Goal: Navigation & Orientation: Find specific page/section

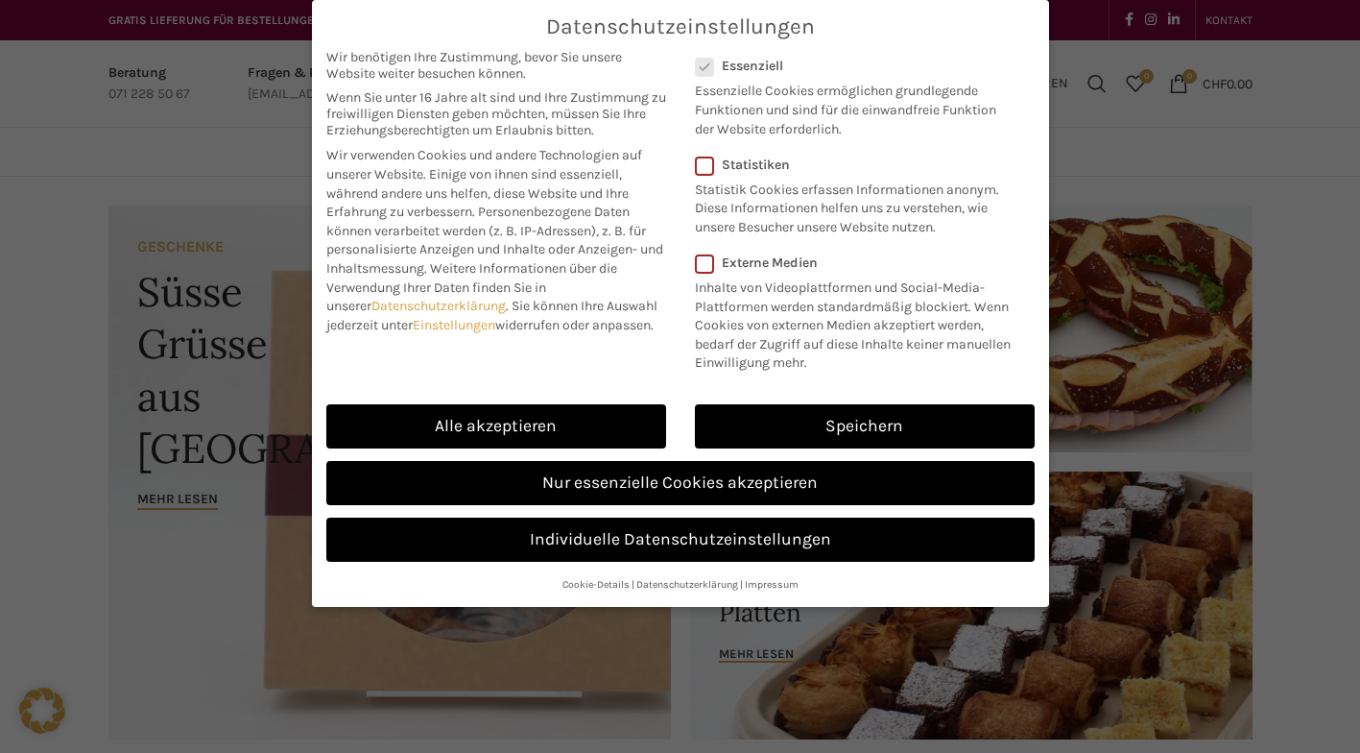
click at [636, 414] on link "Alle akzeptieren" at bounding box center [496, 426] width 340 height 44
checkbox input "true"
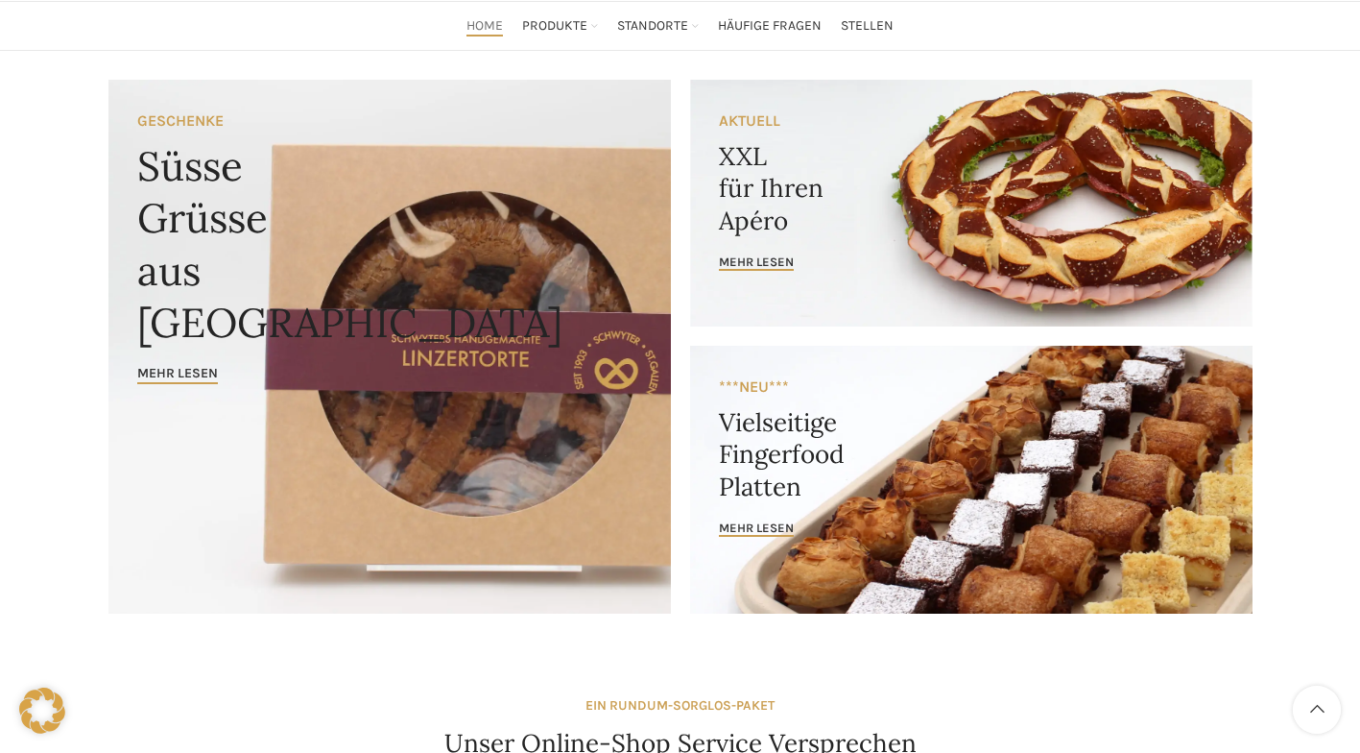
scroll to position [127, 0]
click at [768, 530] on span "mehr lesen" at bounding box center [756, 526] width 75 height 15
click at [767, 531] on span "mehr lesen" at bounding box center [756, 526] width 75 height 15
click at [752, 536] on link "mehr lesen" at bounding box center [756, 527] width 75 height 17
click at [773, 521] on span "mehr lesen" at bounding box center [756, 526] width 75 height 15
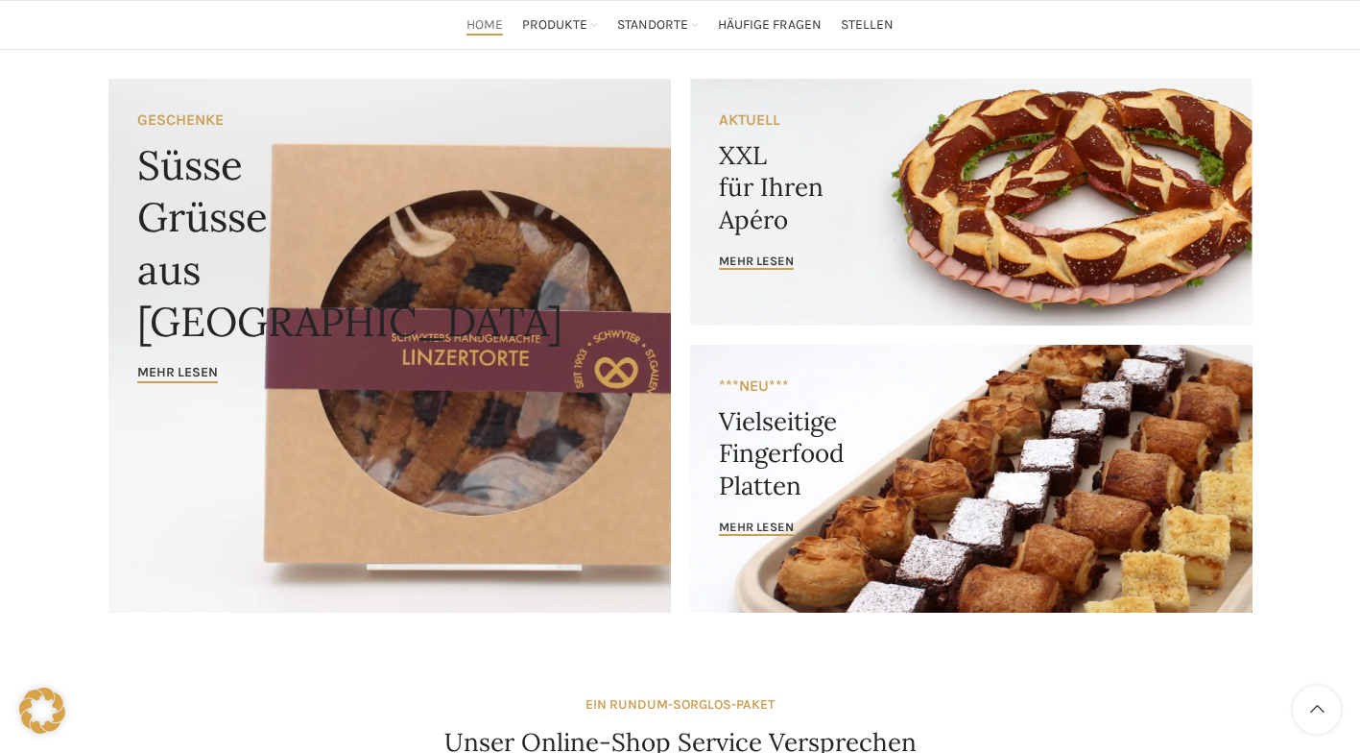
click at [965, 442] on link "Banner link" at bounding box center [971, 479] width 563 height 268
click at [910, 511] on link "Banner link" at bounding box center [971, 479] width 563 height 268
click at [749, 541] on link "Banner link" at bounding box center [971, 479] width 563 height 268
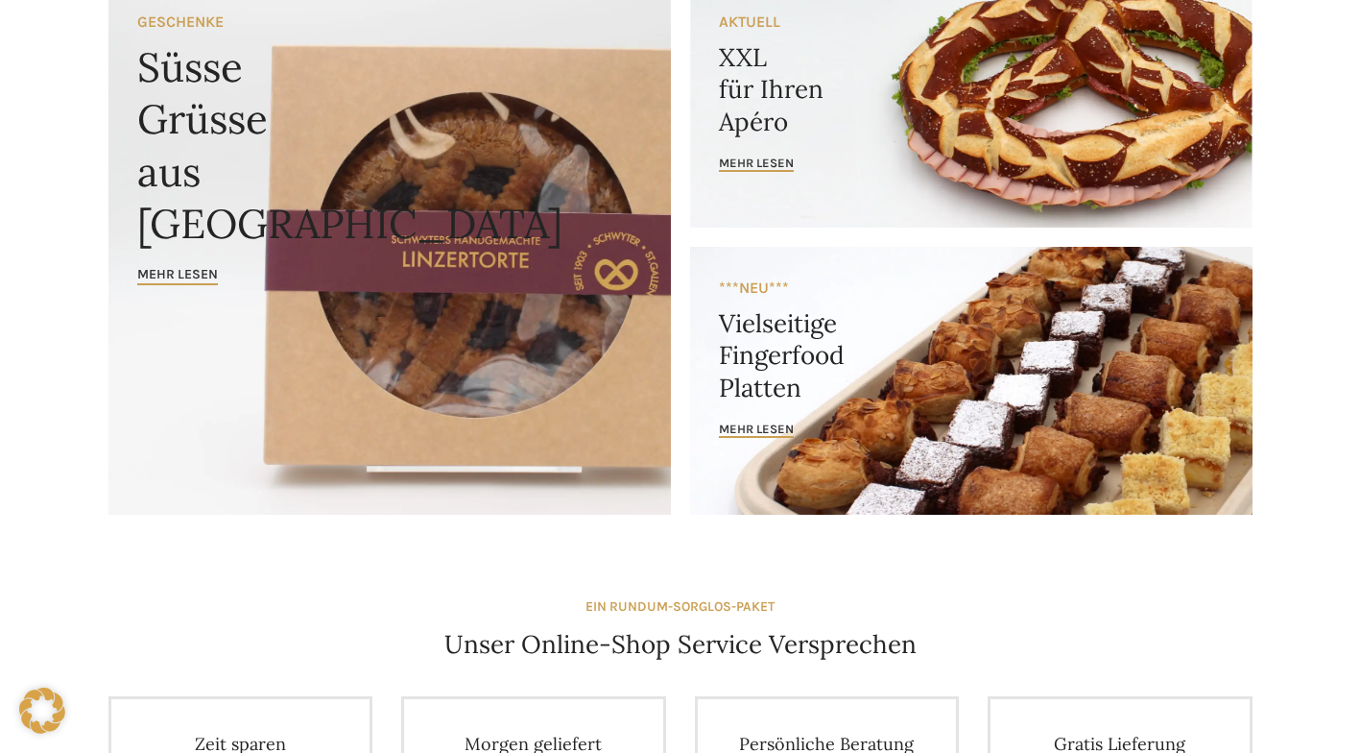
scroll to position [0, 0]
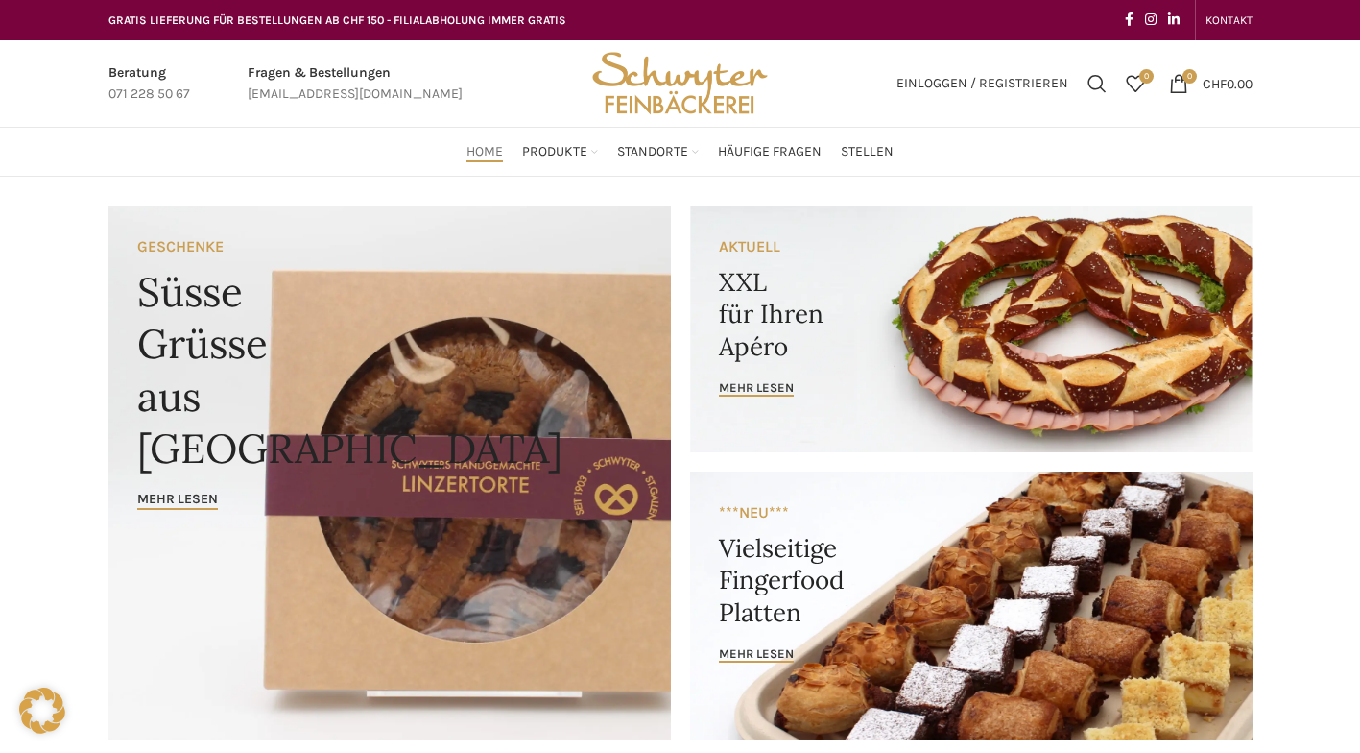
click at [577, 149] on span "Produkte" at bounding box center [554, 152] width 65 height 18
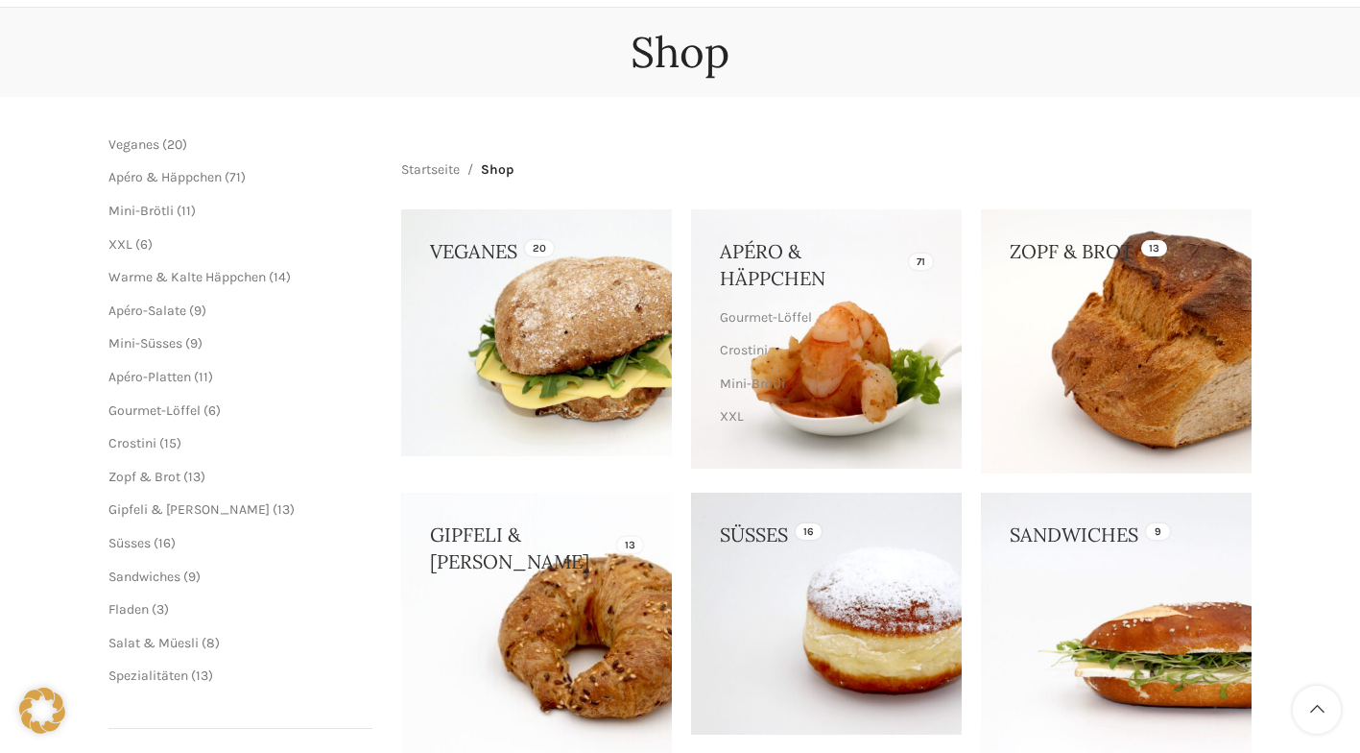
scroll to position [169, 0]
click at [446, 168] on link "Startseite" at bounding box center [430, 169] width 59 height 21
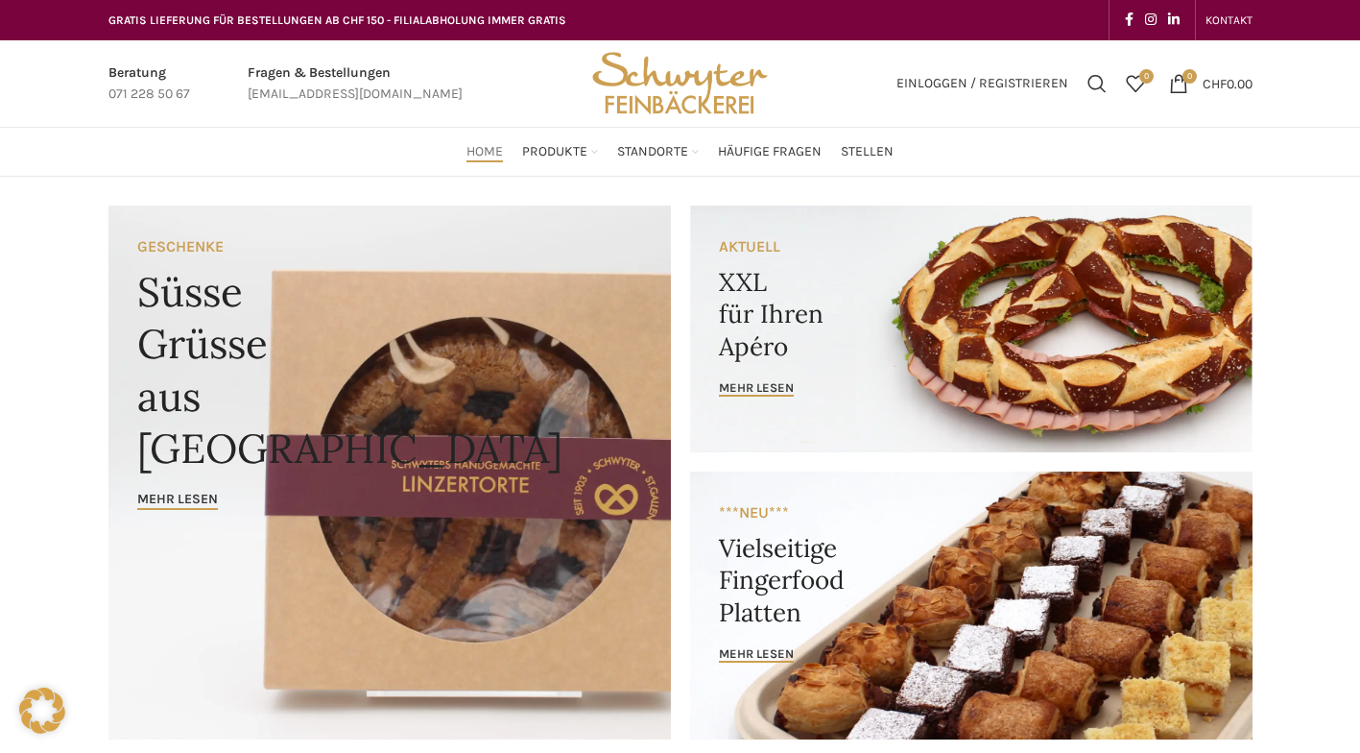
click at [579, 144] on span "Produkte" at bounding box center [554, 152] width 65 height 18
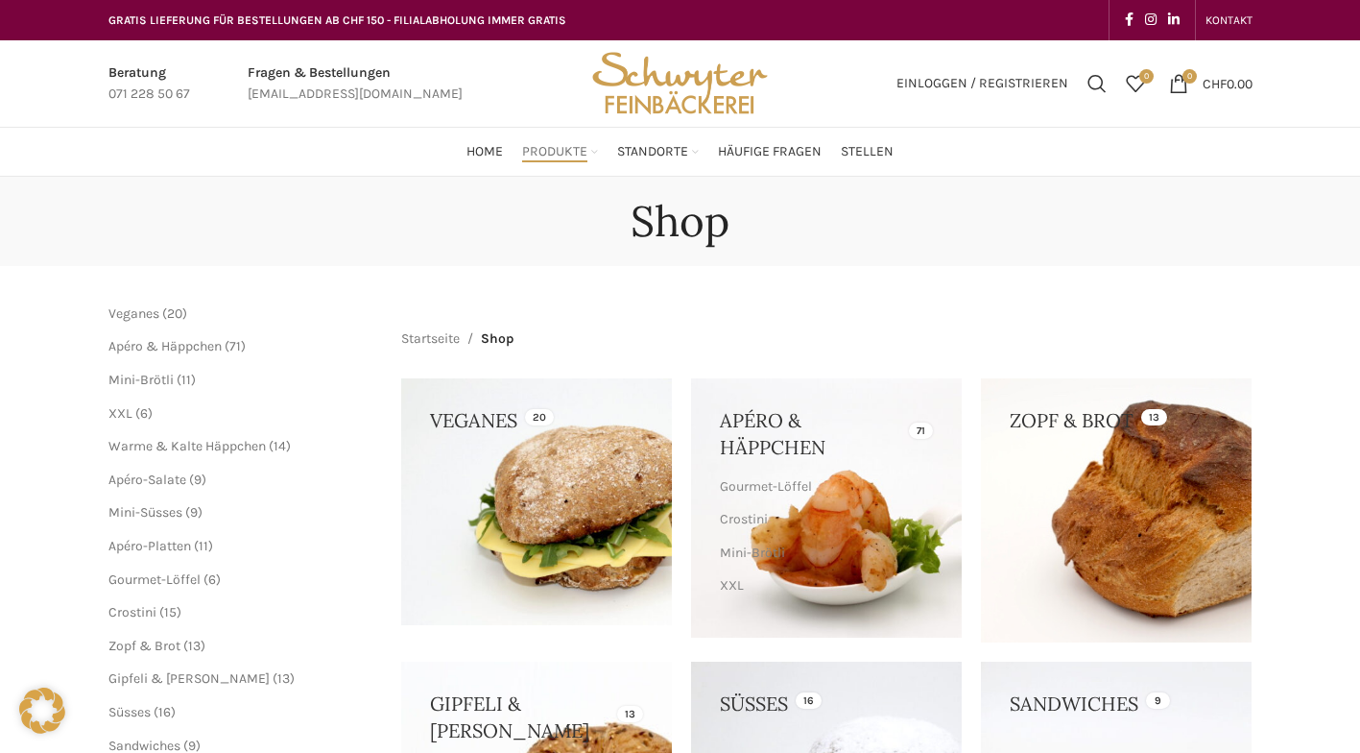
click at [575, 257] on link "Apéro & Häppchen" at bounding box center [591, 272] width 159 height 33
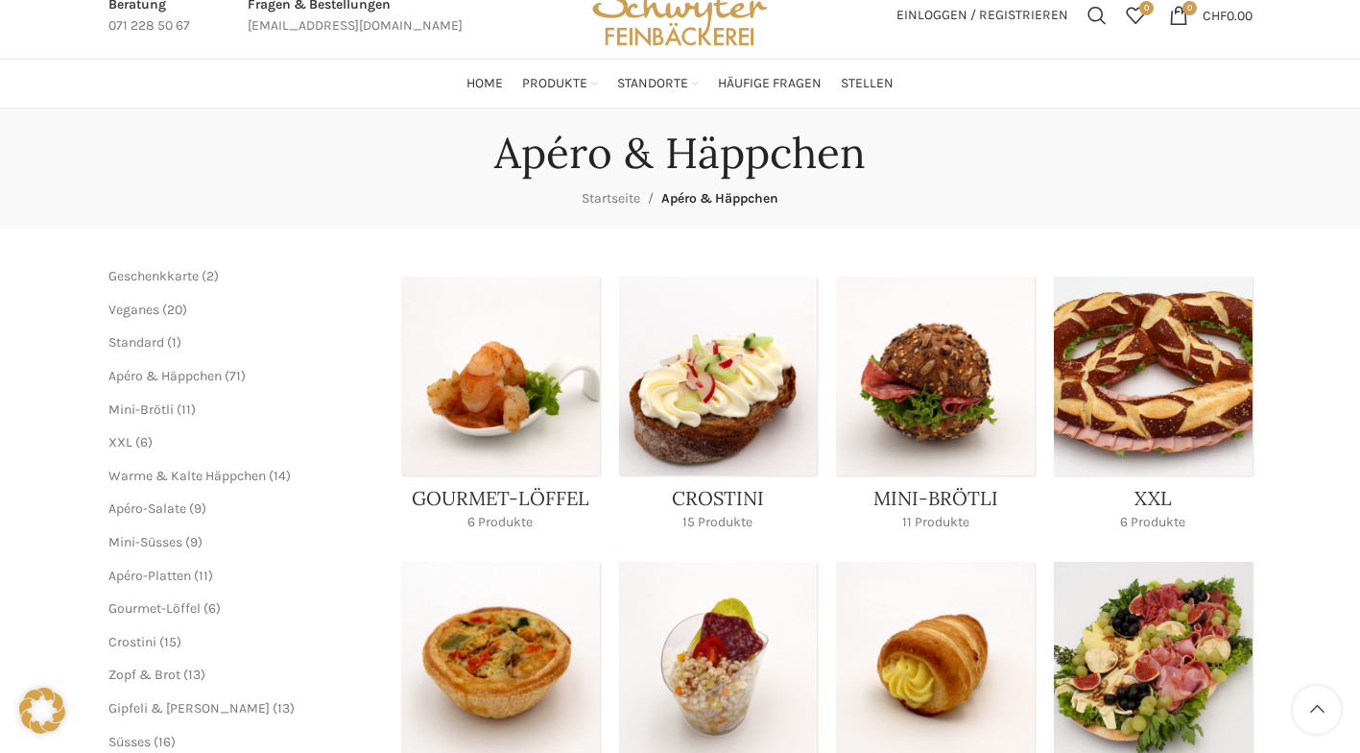
scroll to position [26, 0]
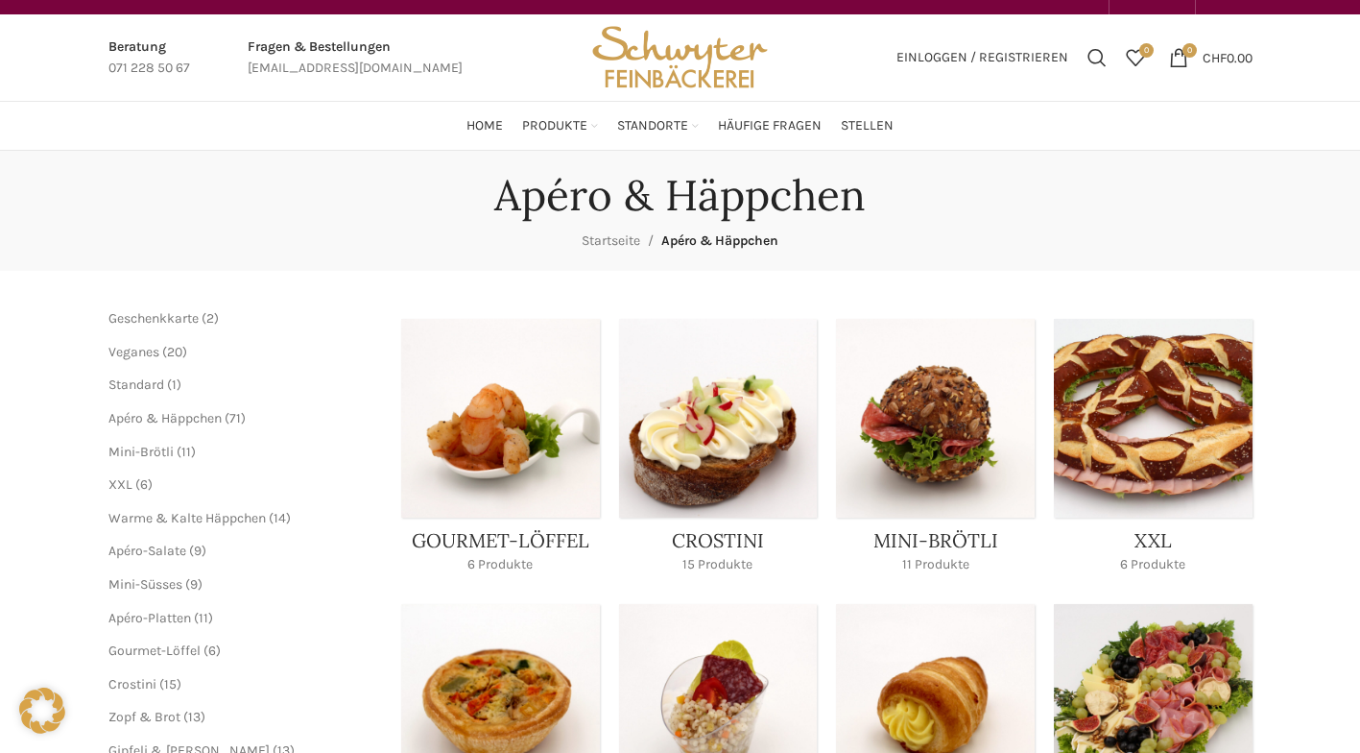
click at [595, 123] on link "Produkte" at bounding box center [560, 126] width 76 height 38
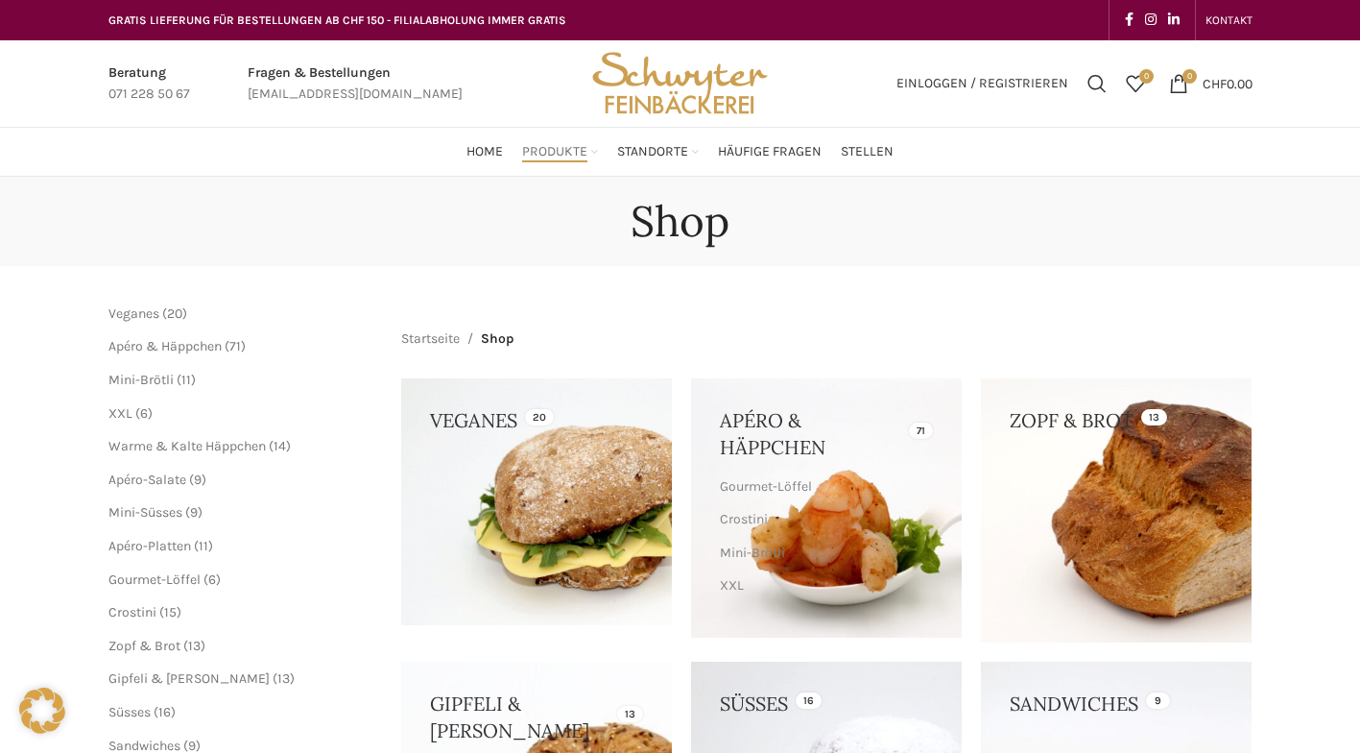
click at [583, 134] on link "Produkte" at bounding box center [560, 151] width 76 height 38
click at [800, 519] on link "Zur Apéro Broschüre PDF" at bounding box center [775, 535] width 163 height 33
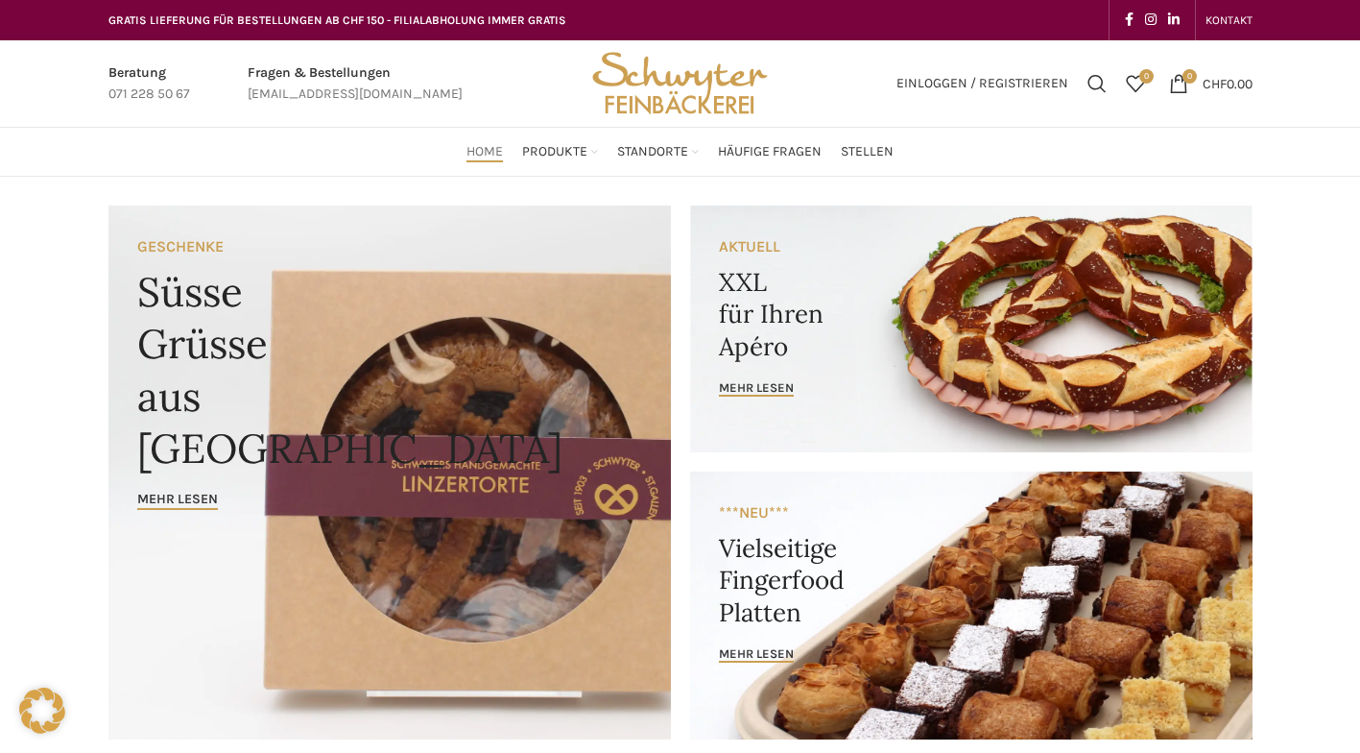
click at [685, 149] on span "Standorte" at bounding box center [652, 152] width 71 height 18
click at [910, 261] on link "Au" at bounding box center [959, 277] width 163 height 33
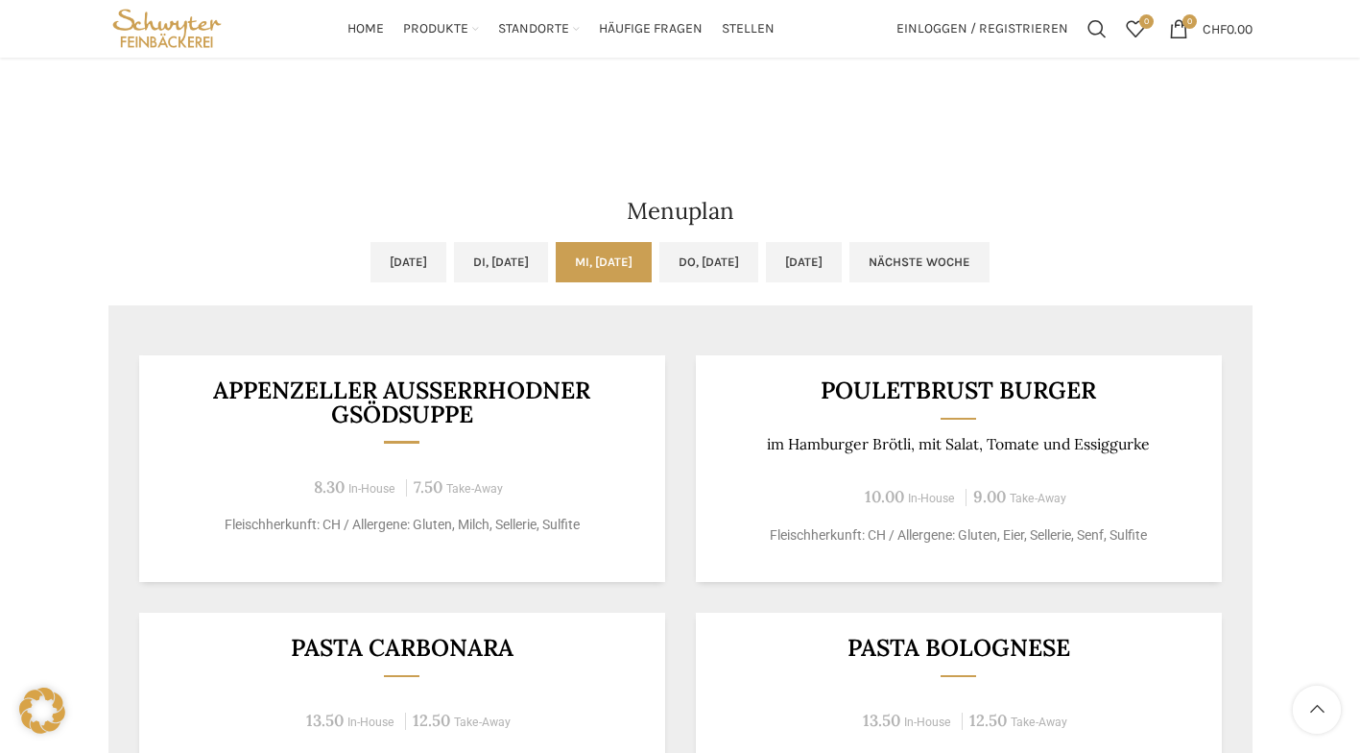
scroll to position [754, 0]
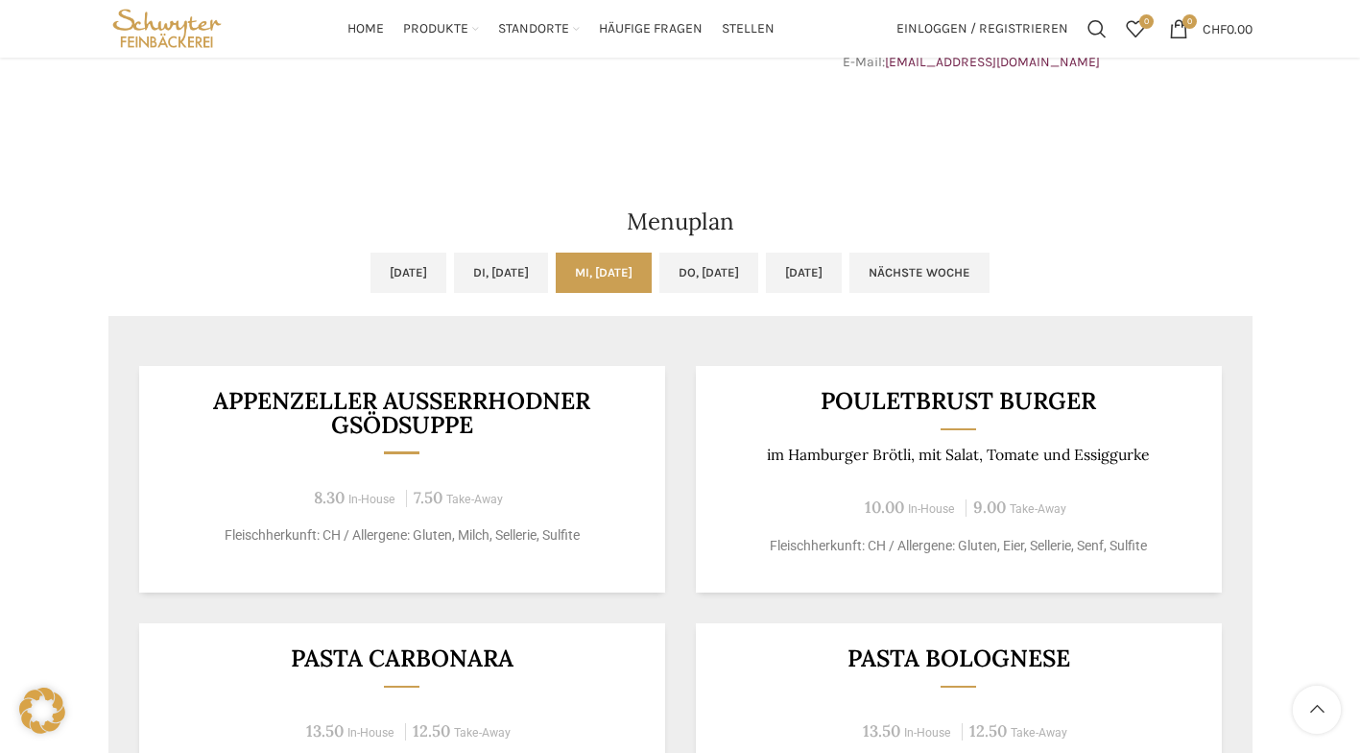
click at [756, 276] on link "Do, 18.09.2025" at bounding box center [709, 272] width 99 height 40
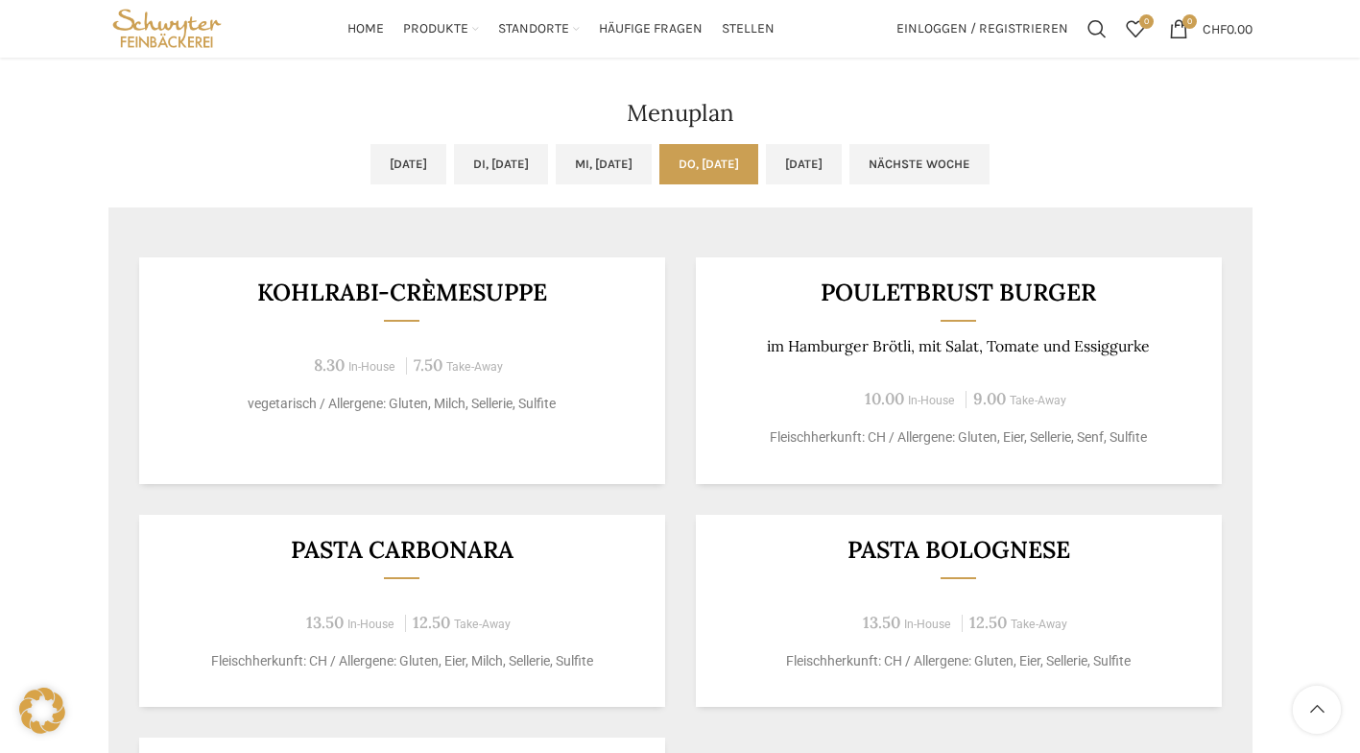
scroll to position [861, 0]
click at [842, 158] on link "Fr, 19.09.2025" at bounding box center [804, 165] width 76 height 40
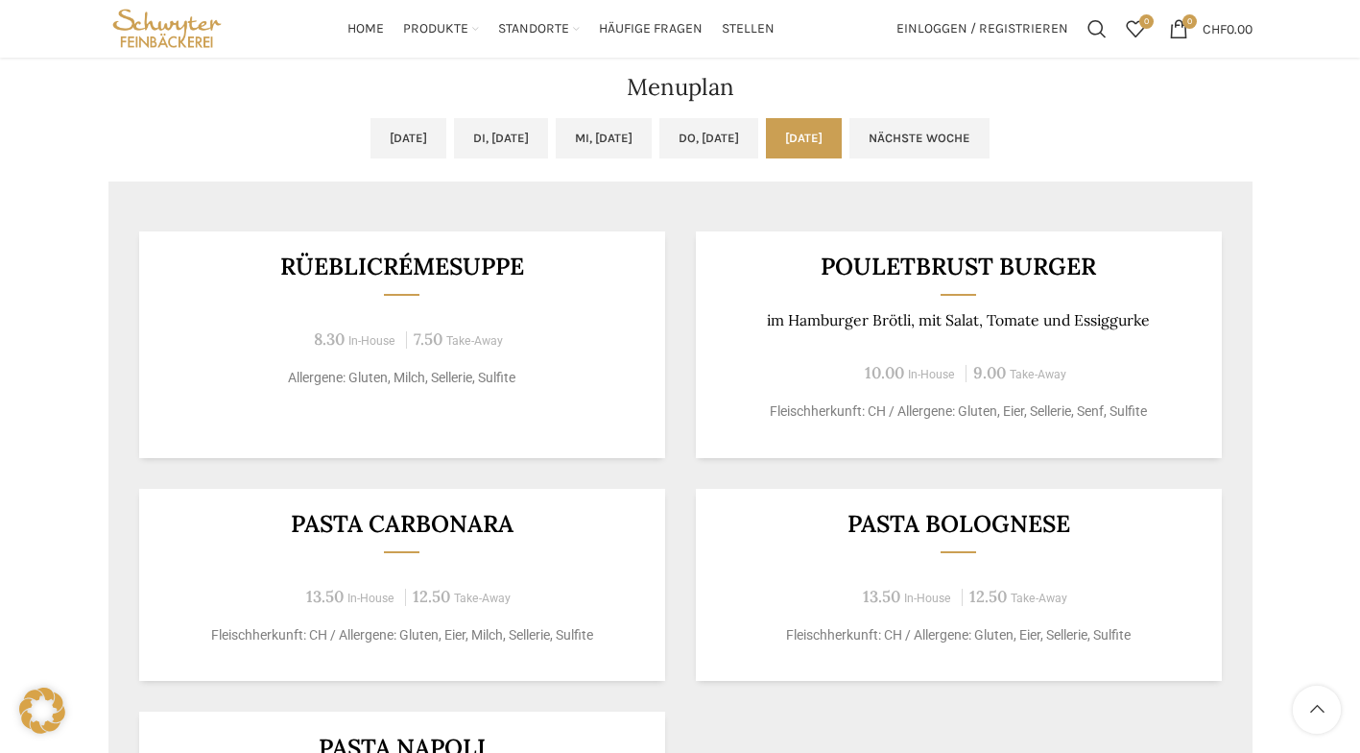
scroll to position [888, 0]
click at [990, 134] on link "Nächste Woche" at bounding box center [920, 138] width 140 height 40
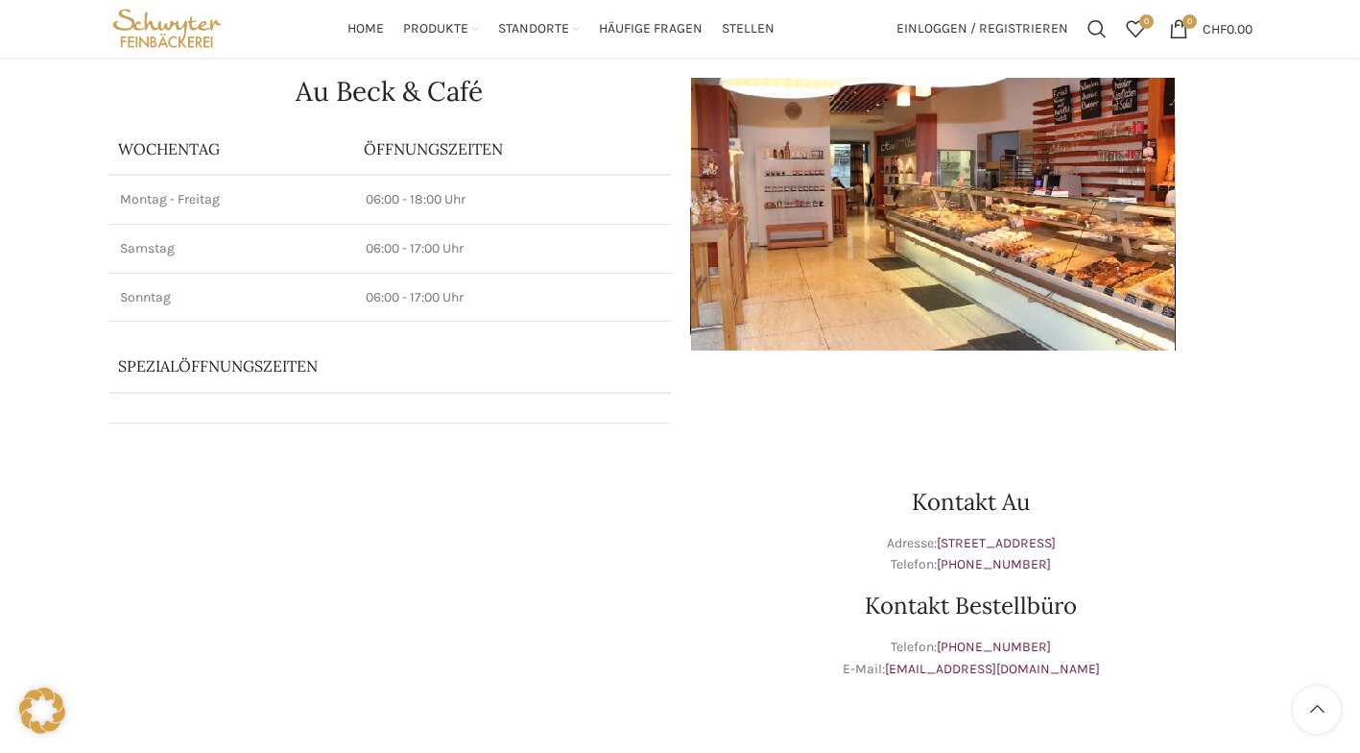
scroll to position [0, 0]
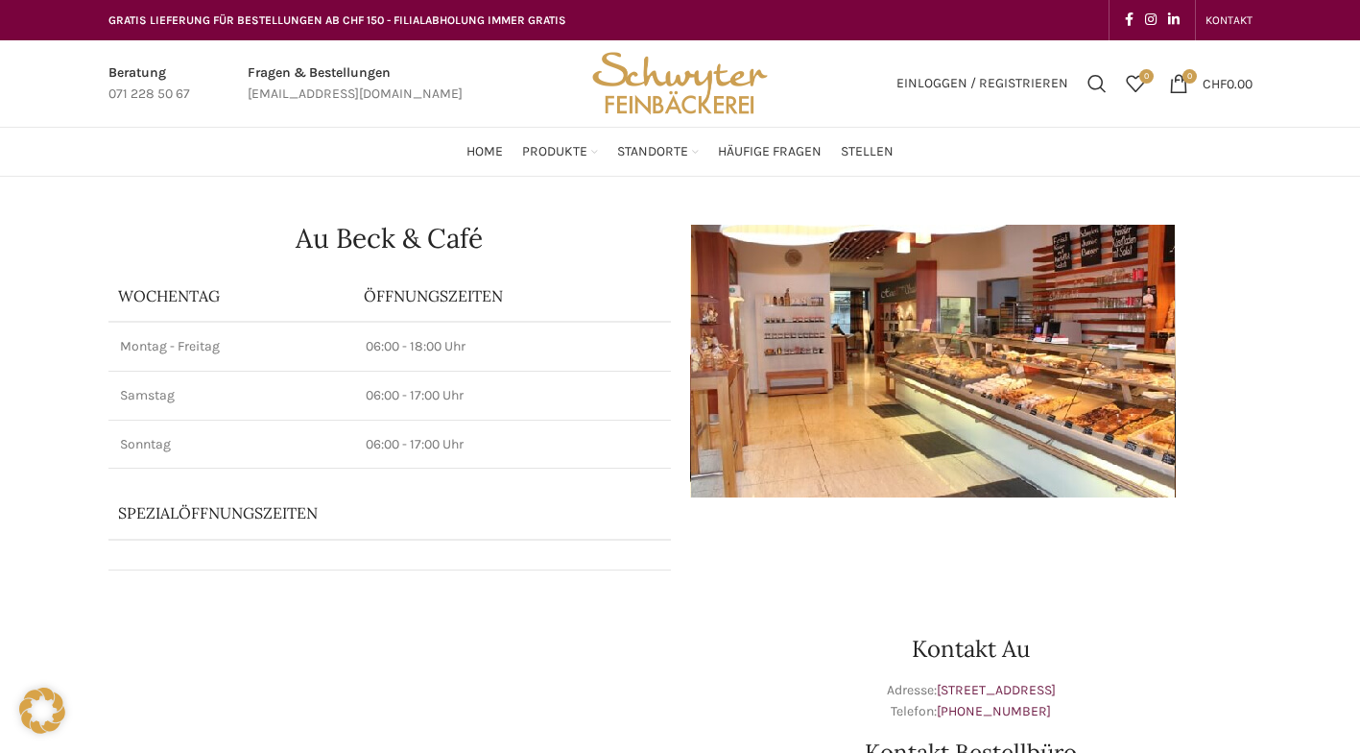
click at [1096, 323] on link "Pick-Up" at bounding box center [1140, 339] width 163 height 33
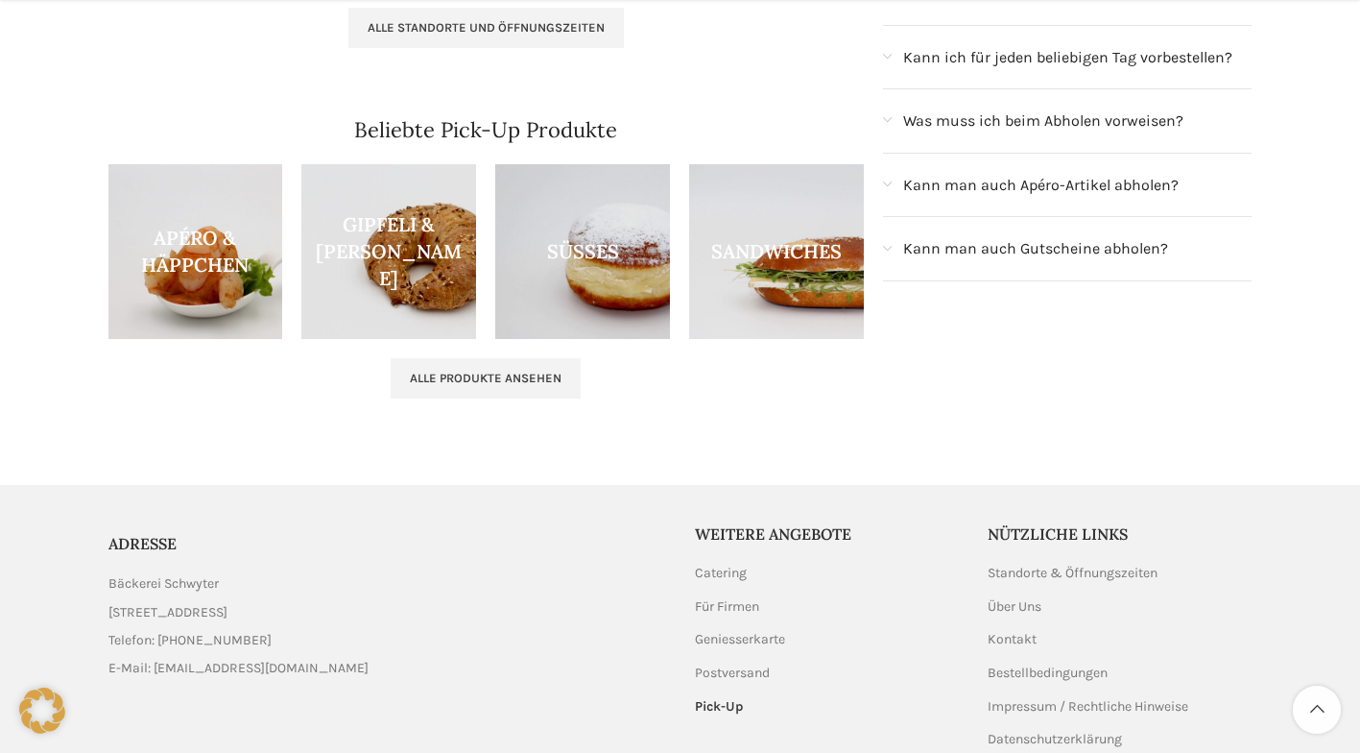
scroll to position [580, 0]
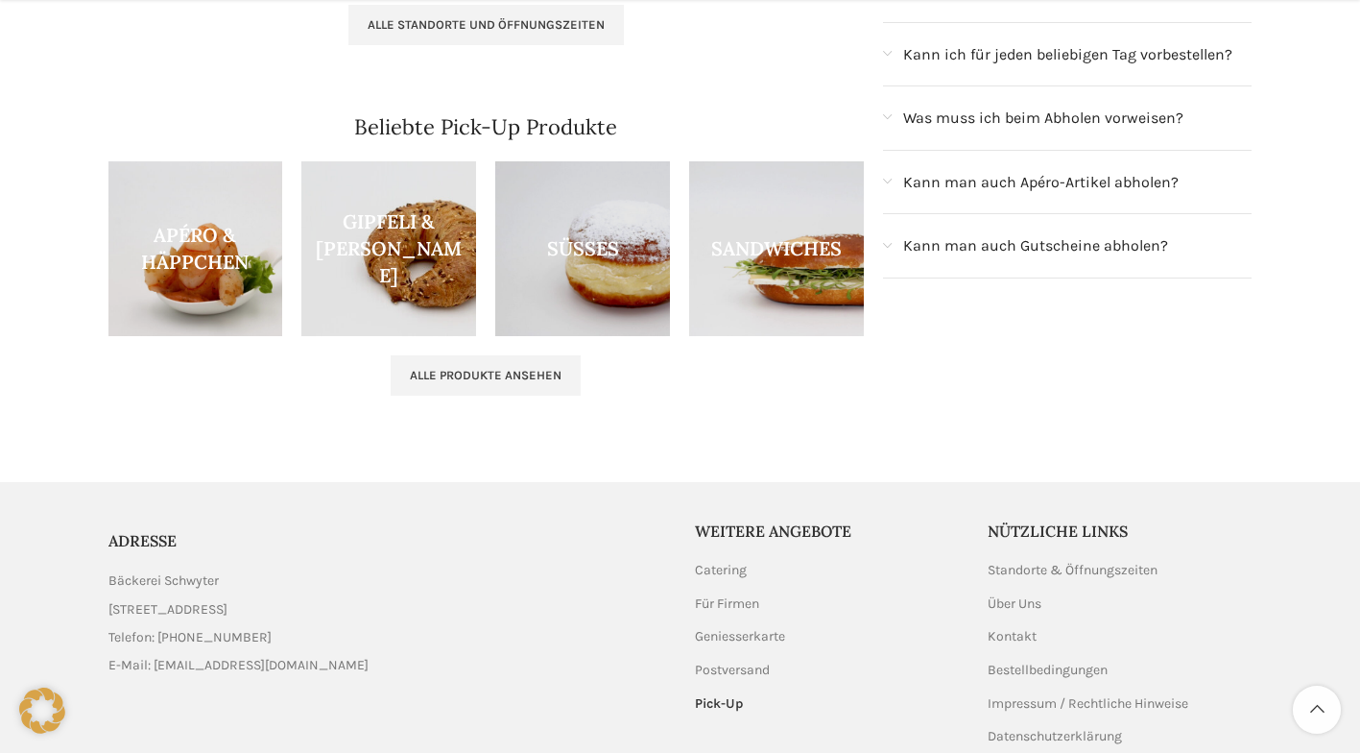
click at [541, 362] on link "Alle Produkte ansehen" at bounding box center [486, 375] width 190 height 40
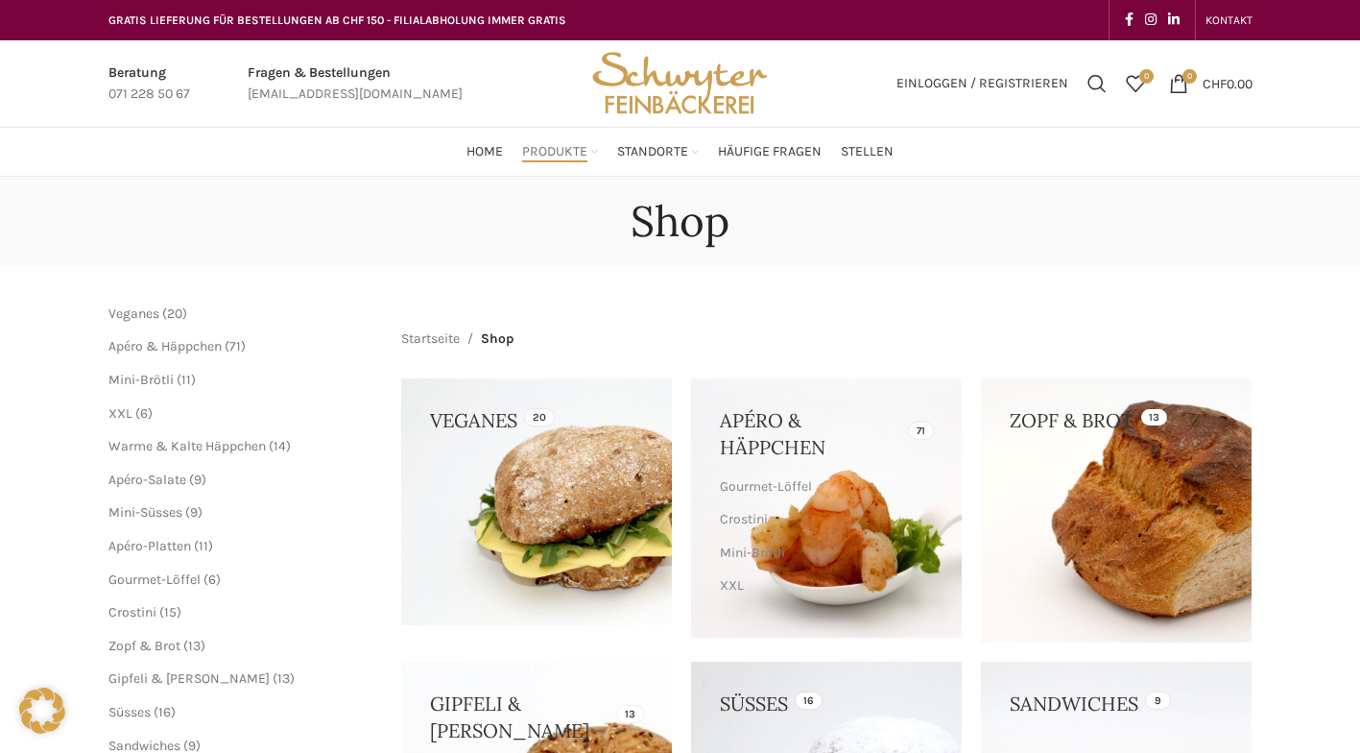
click at [781, 156] on span "Häufige Fragen" at bounding box center [770, 152] width 104 height 18
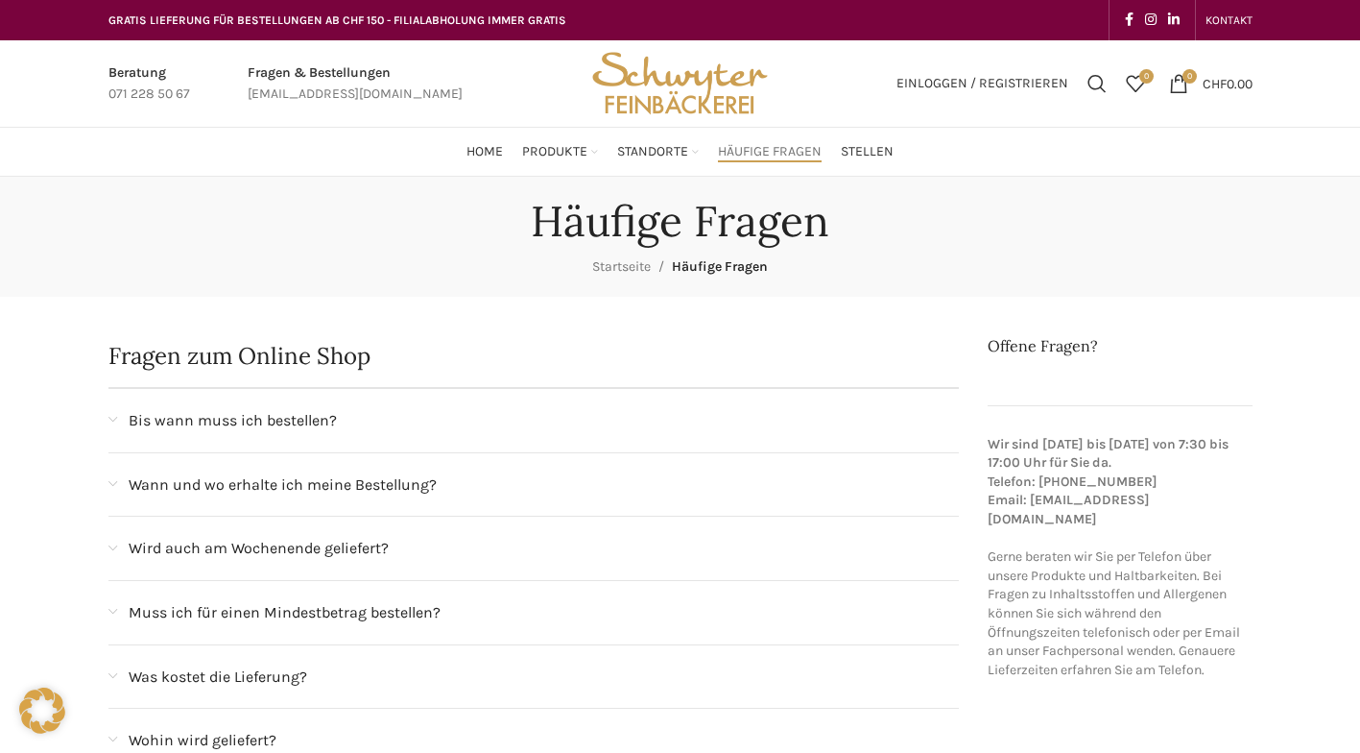
click at [486, 155] on span "Home" at bounding box center [485, 152] width 36 height 18
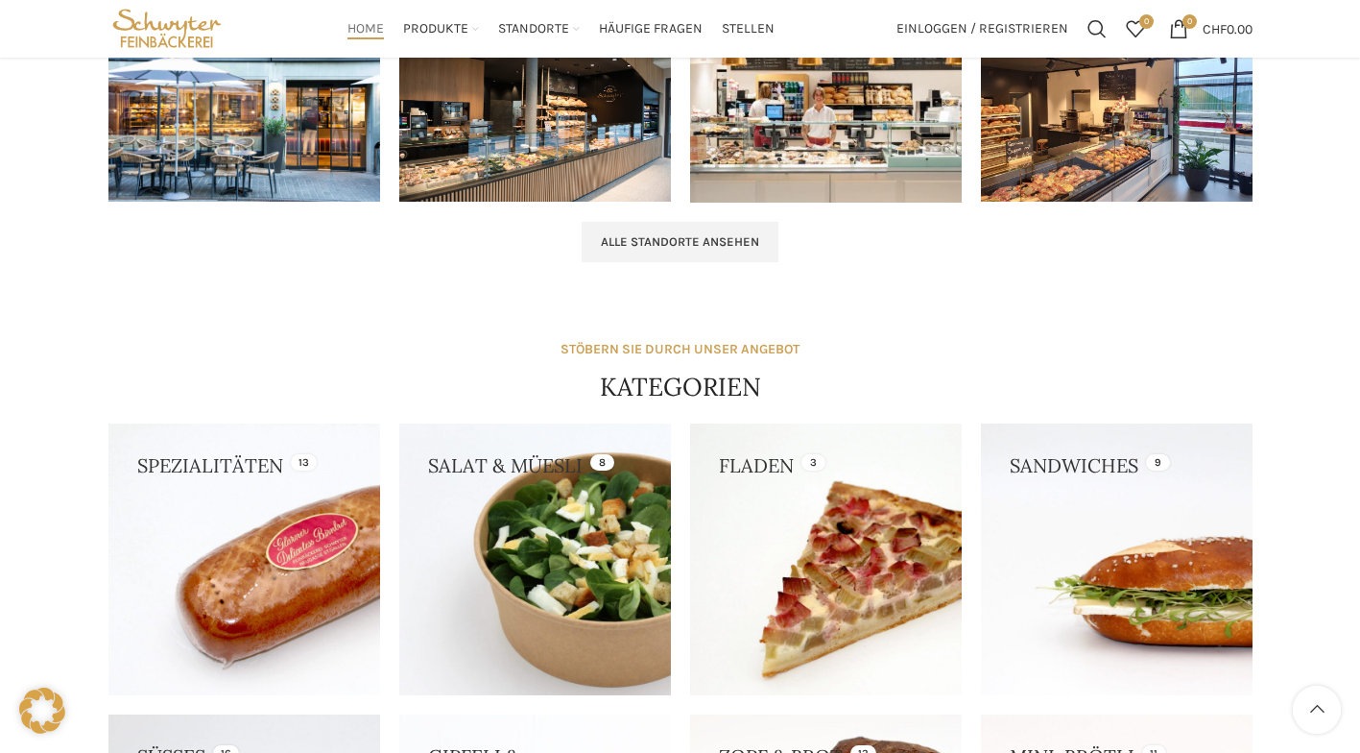
scroll to position [1354, 0]
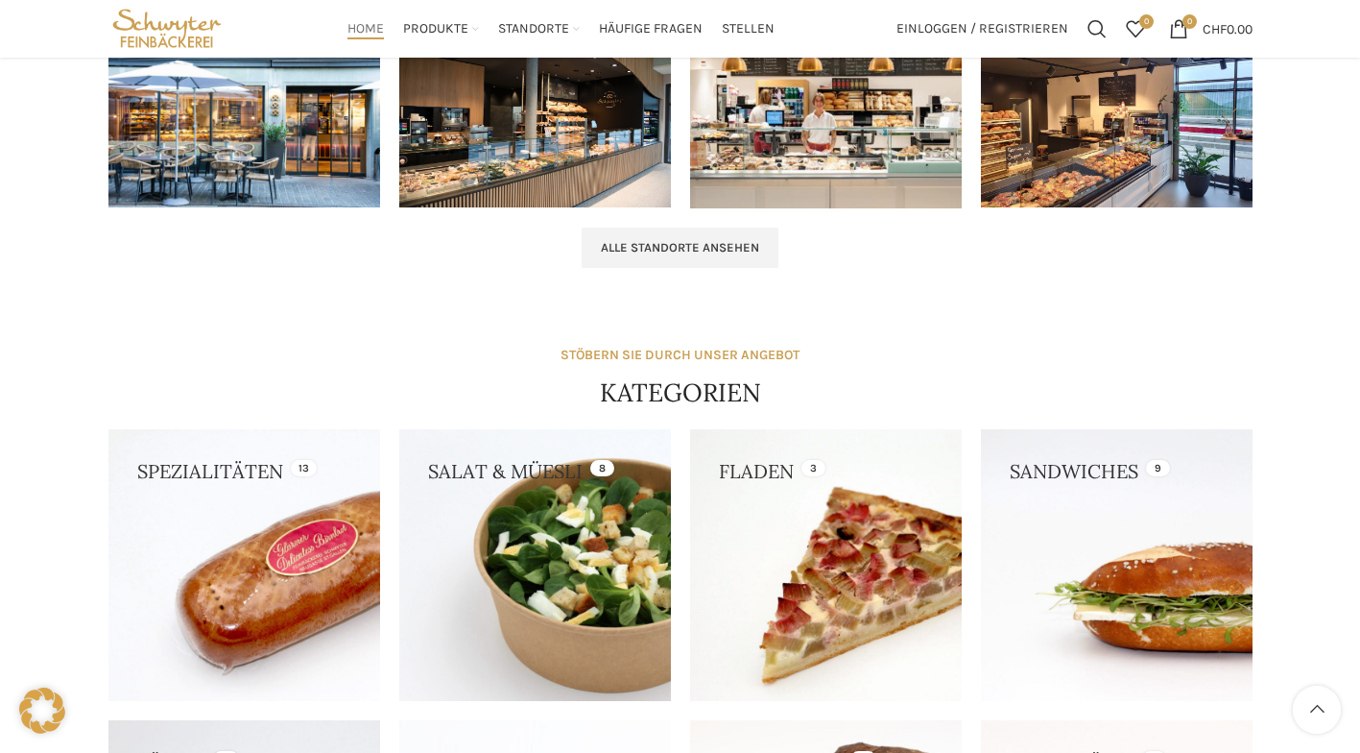
click at [750, 250] on span "Alle Standorte ansehen" at bounding box center [680, 247] width 158 height 15
click at [745, 242] on span "Alle Standorte ansehen" at bounding box center [680, 247] width 158 height 15
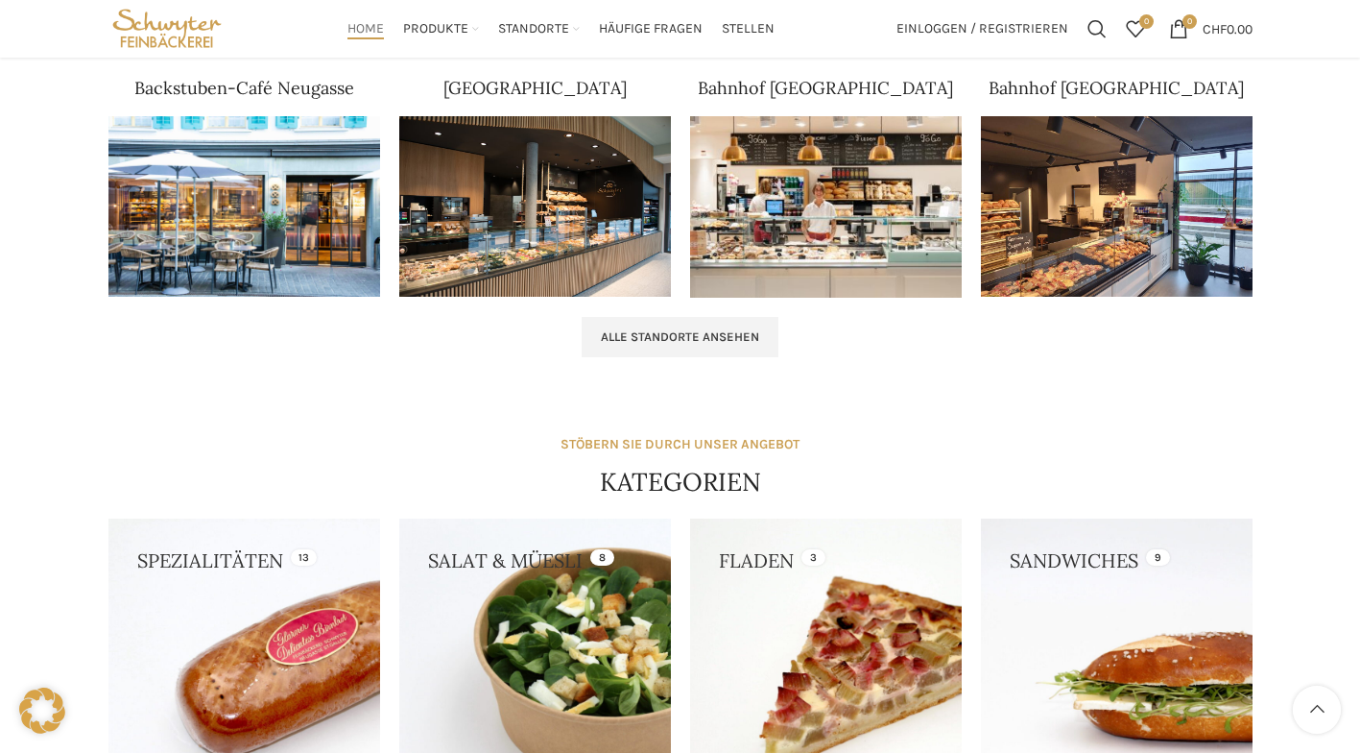
scroll to position [1250, 0]
